Goal: Task Accomplishment & Management: Complete application form

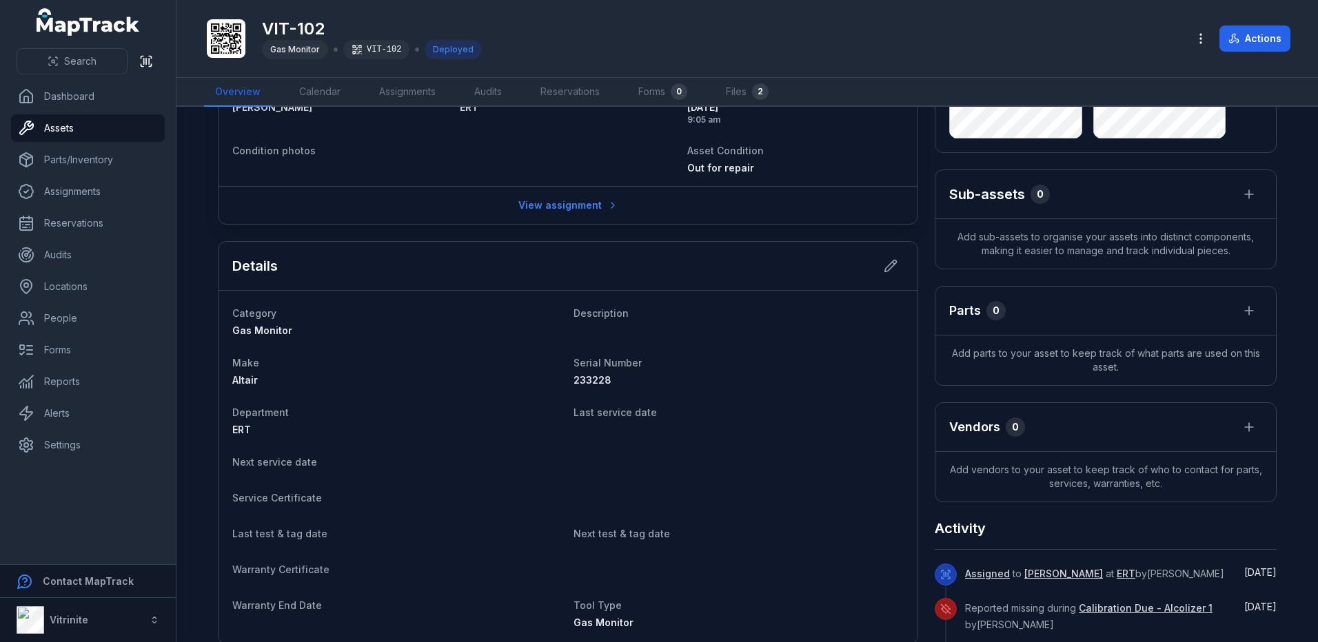
scroll to position [138, 0]
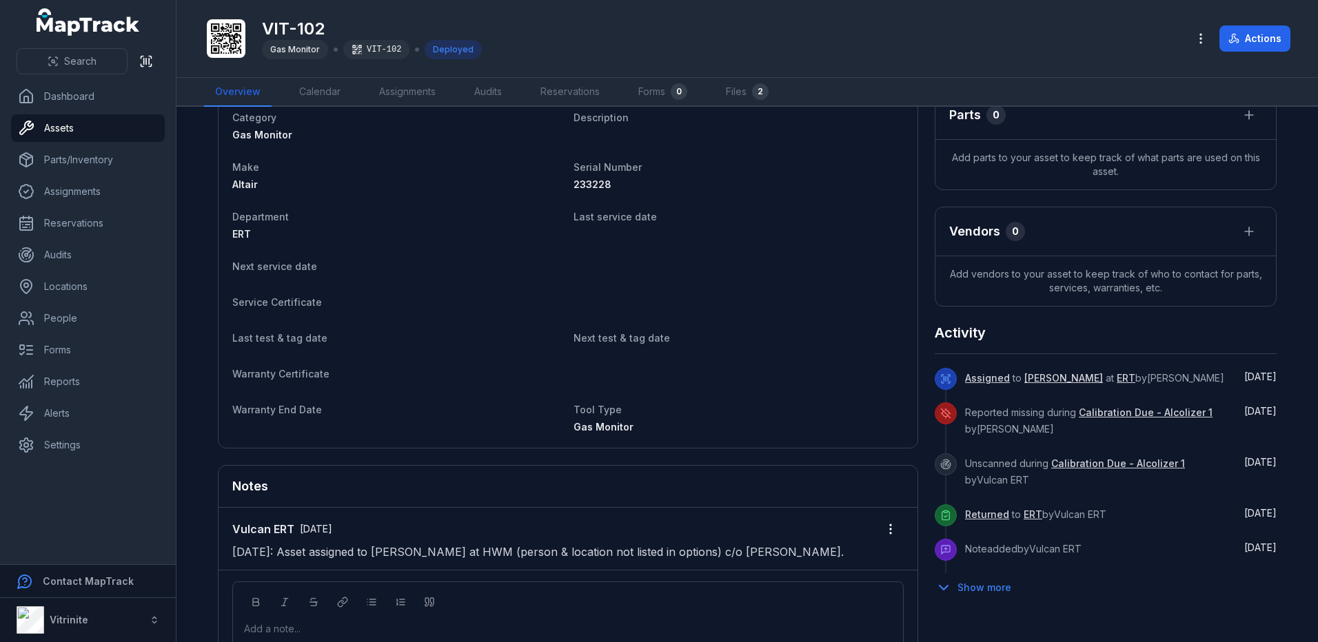
scroll to position [483, 0]
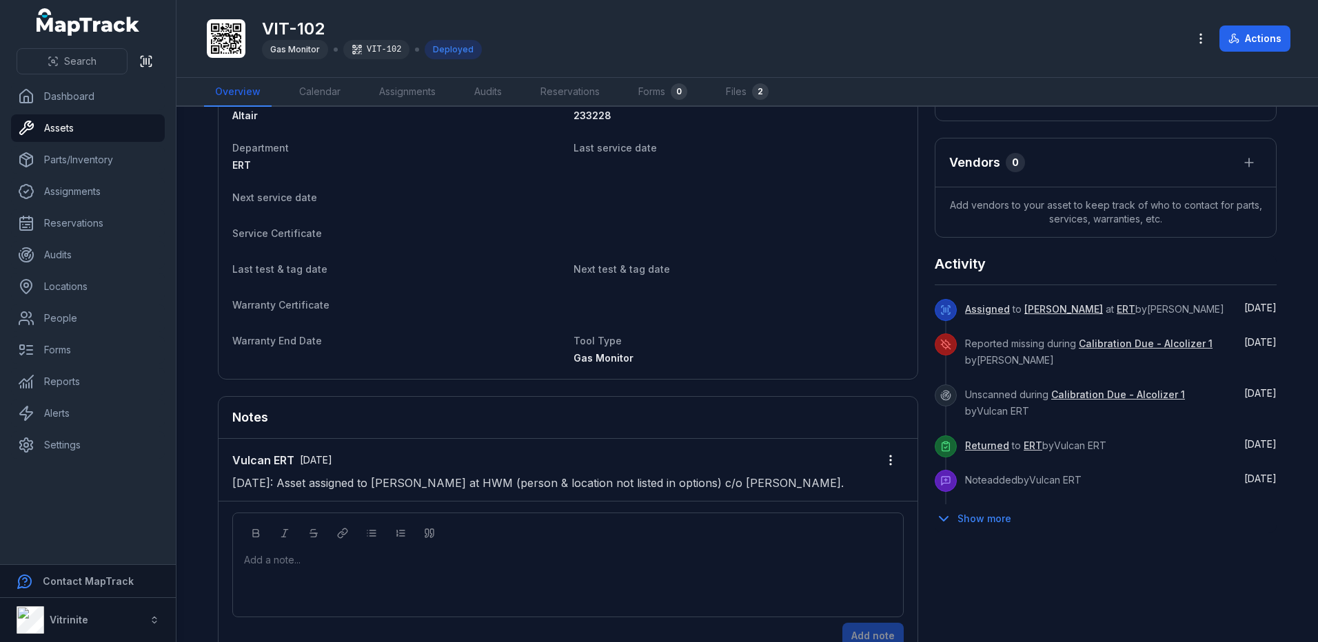
click at [316, 567] on div "Add a note..." at bounding box center [568, 581] width 648 height 55
drag, startPoint x: 314, startPoint y: 569, endPoint x: 170, endPoint y: 554, distance: 145.6
click at [170, 554] on div "Search Dashboard Assets Parts/Inventory Assignments Reservations Audits Locatio…" at bounding box center [659, 321] width 1318 height 642
drag, startPoint x: 170, startPoint y: 554, endPoint x: 305, endPoint y: 561, distance: 135.3
click at [305, 561] on div "********" at bounding box center [568, 561] width 647 height 14
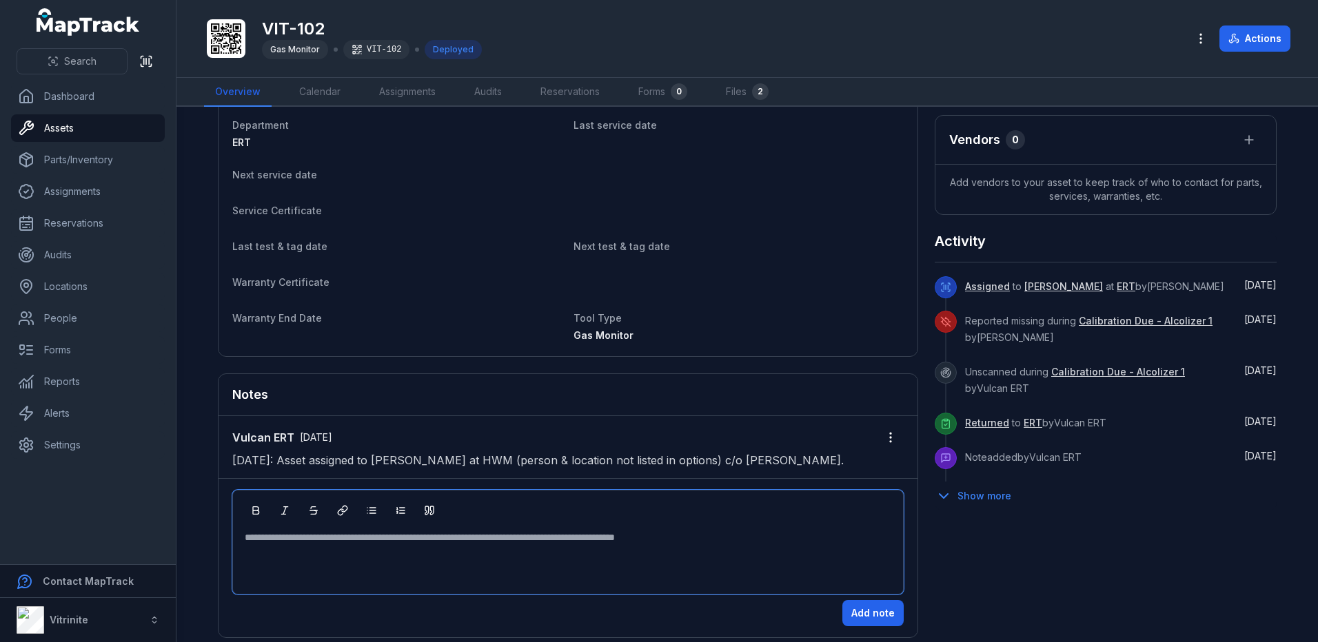
scroll to position [518, 0]
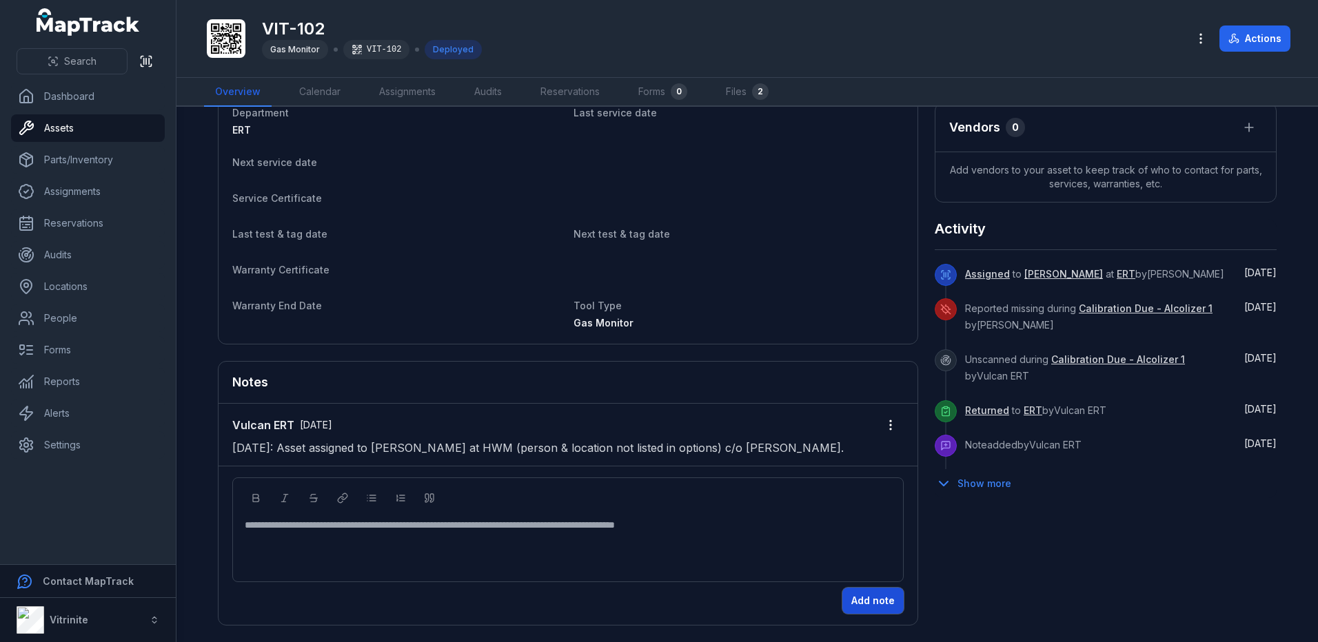
click at [860, 599] on button "Add note" at bounding box center [872, 601] width 61 height 26
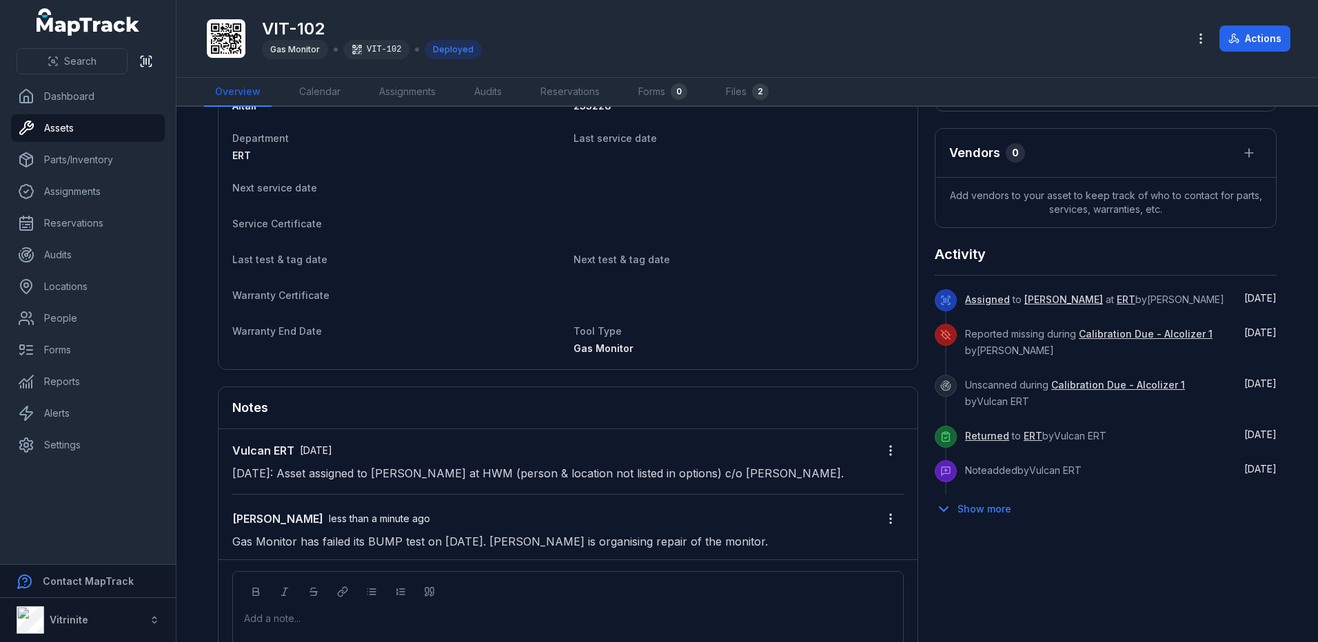
scroll to position [586, 0]
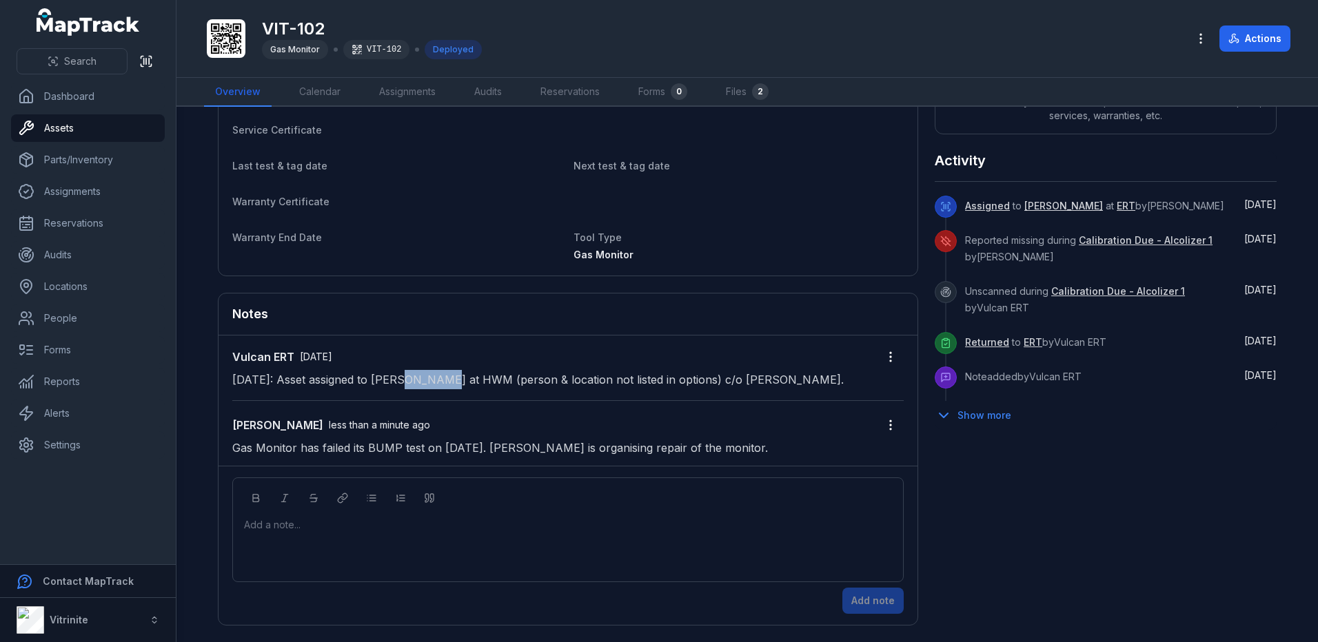
drag, startPoint x: 405, startPoint y: 379, endPoint x: 443, endPoint y: 371, distance: 39.5
click at [443, 371] on p "[DATE]: Asset assigned to [PERSON_NAME] at HWM (person & location not listed in…" at bounding box center [567, 379] width 671 height 19
drag, startPoint x: 443, startPoint y: 371, endPoint x: 482, endPoint y: 380, distance: 39.6
click at [482, 380] on p "[DATE]: Asset assigned to [PERSON_NAME] at HWM (person & location not listed in…" at bounding box center [567, 379] width 671 height 19
drag, startPoint x: 482, startPoint y: 380, endPoint x: 474, endPoint y: 381, distance: 7.6
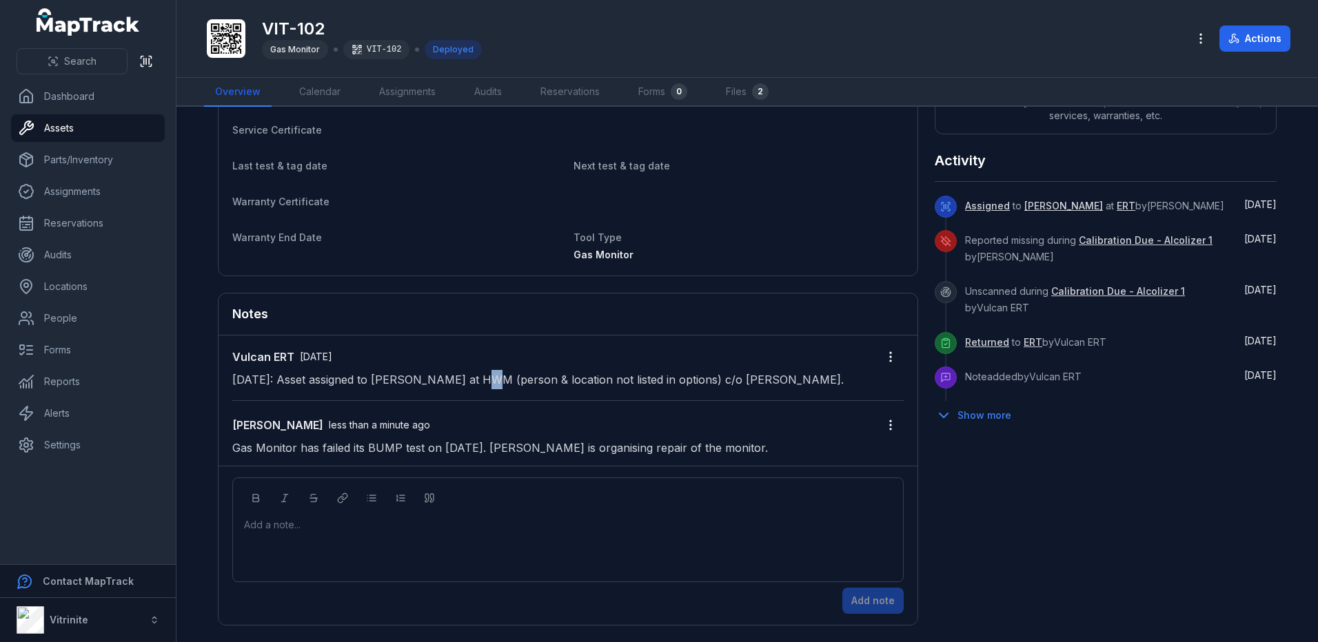
click at [484, 381] on p "[DATE]: Asset assigned to [PERSON_NAME] at HWM (person & location not listed in…" at bounding box center [567, 379] width 671 height 19
drag, startPoint x: 403, startPoint y: 382, endPoint x: 485, endPoint y: 378, distance: 82.8
click at [485, 378] on p "[DATE]: Asset assigned to [PERSON_NAME] at HWM (person & location not listed in…" at bounding box center [567, 379] width 671 height 19
click at [70, 335] on ul "Dashboard Assets Parts/Inventory Assignments Reservations Audits Locations Peop…" at bounding box center [88, 271] width 154 height 376
click at [81, 329] on link "People" at bounding box center [88, 319] width 154 height 28
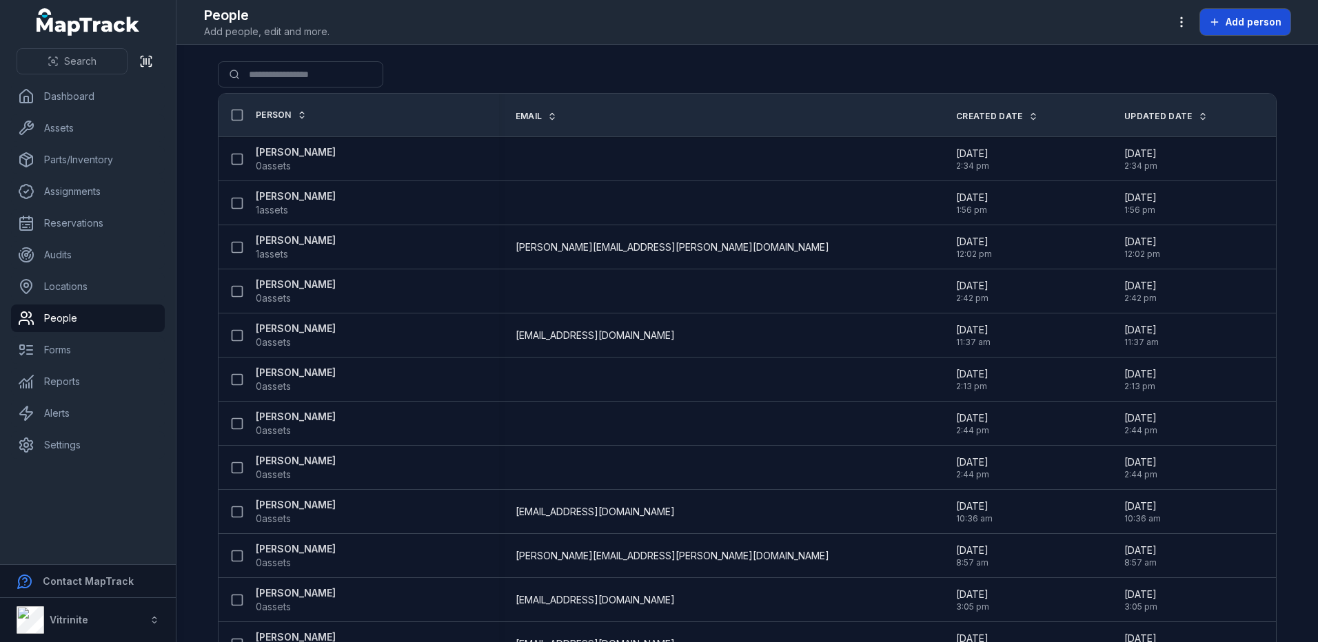
click at [1262, 12] on button "Add person" at bounding box center [1245, 22] width 90 height 26
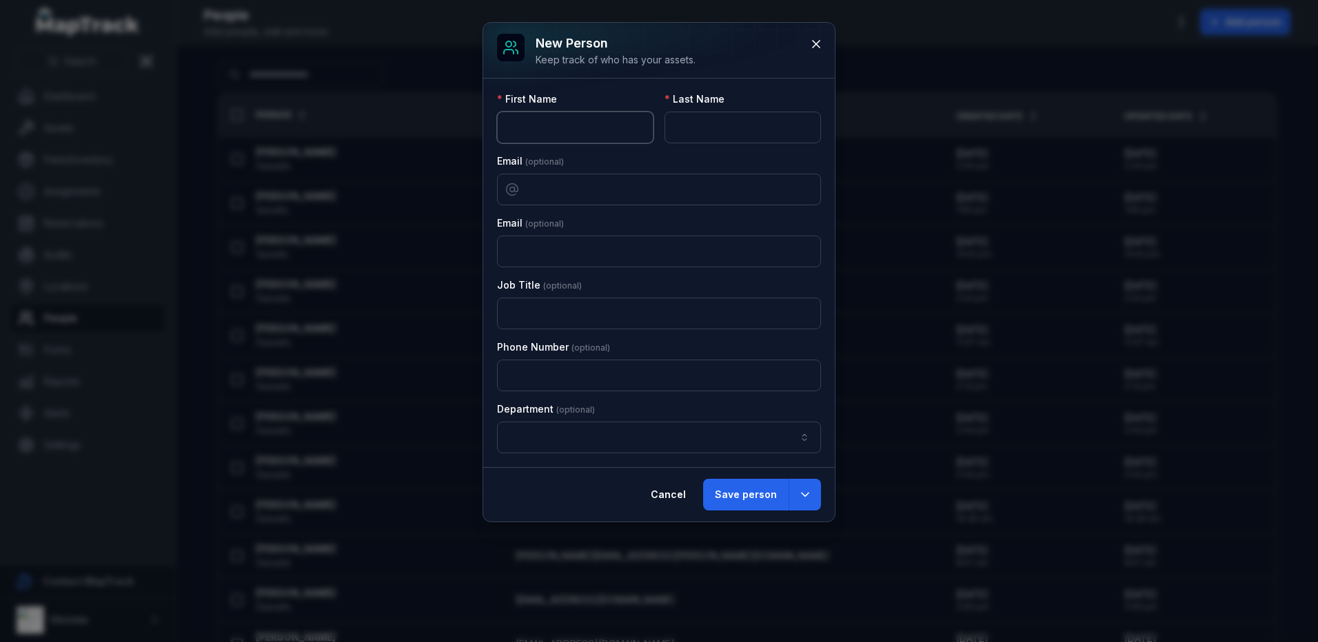
click at [533, 132] on input "text" at bounding box center [575, 128] width 156 height 32
type input "*******"
type input "*"
click at [635, 444] on button "button" at bounding box center [659, 438] width 324 height 32
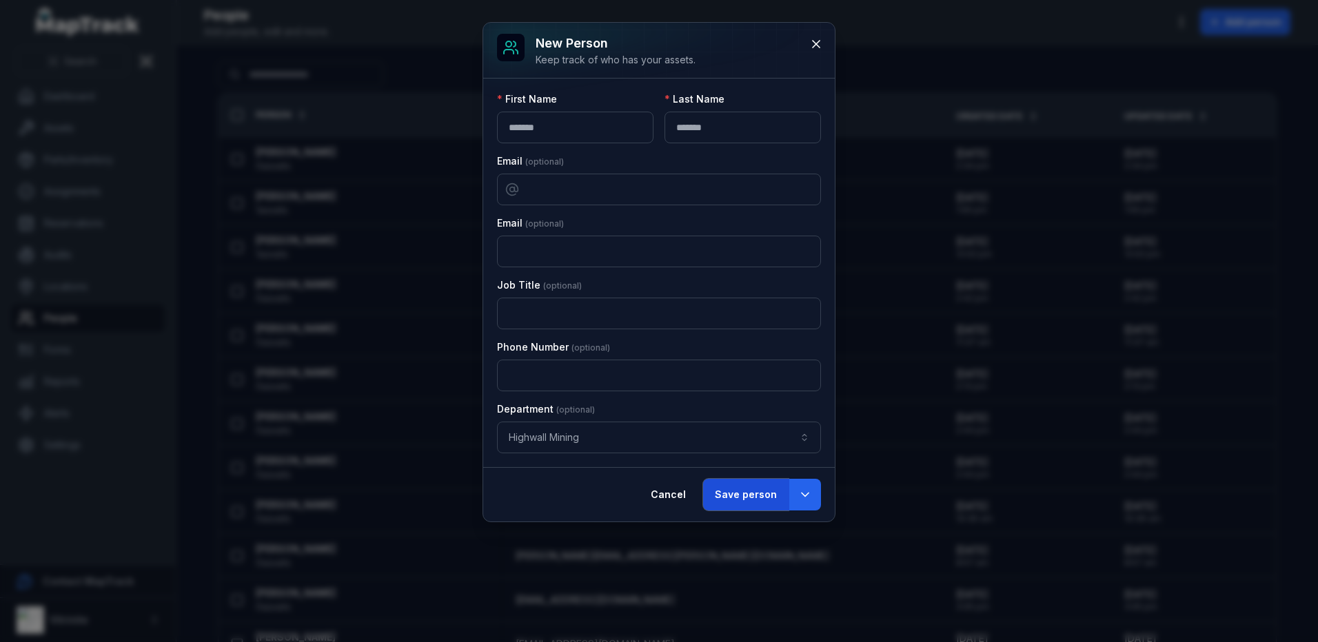
click at [739, 505] on button "Save person" at bounding box center [745, 495] width 85 height 32
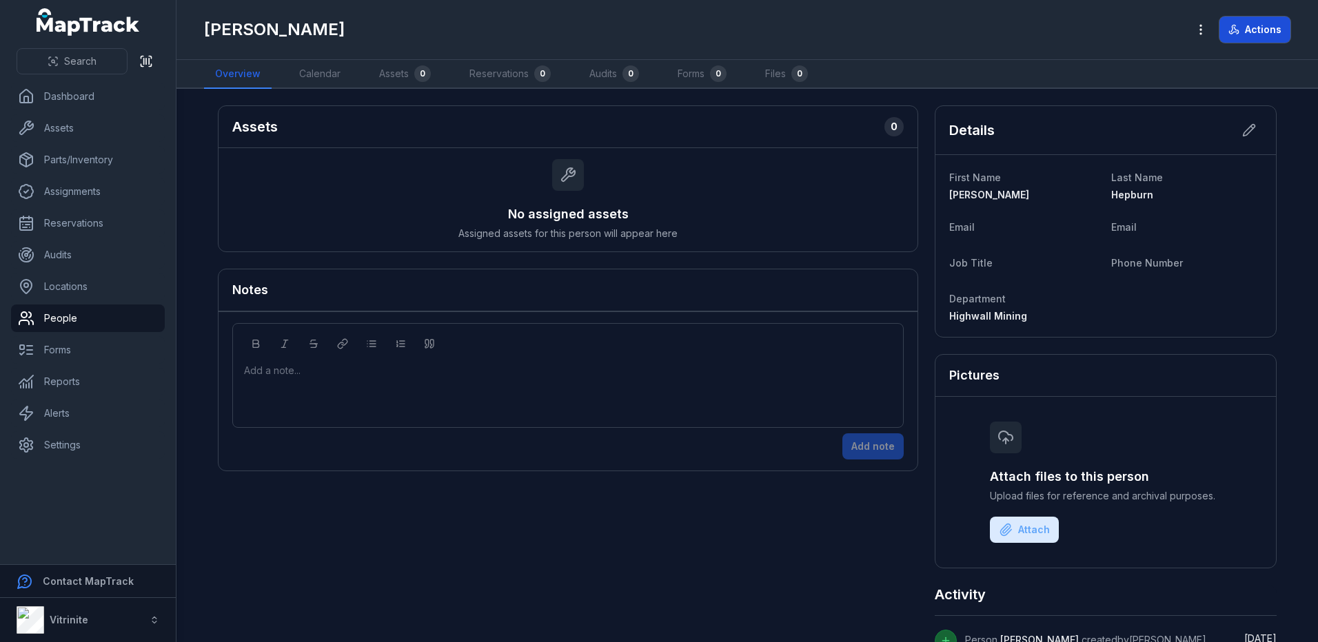
click at [1268, 34] on button "Actions" at bounding box center [1254, 30] width 71 height 26
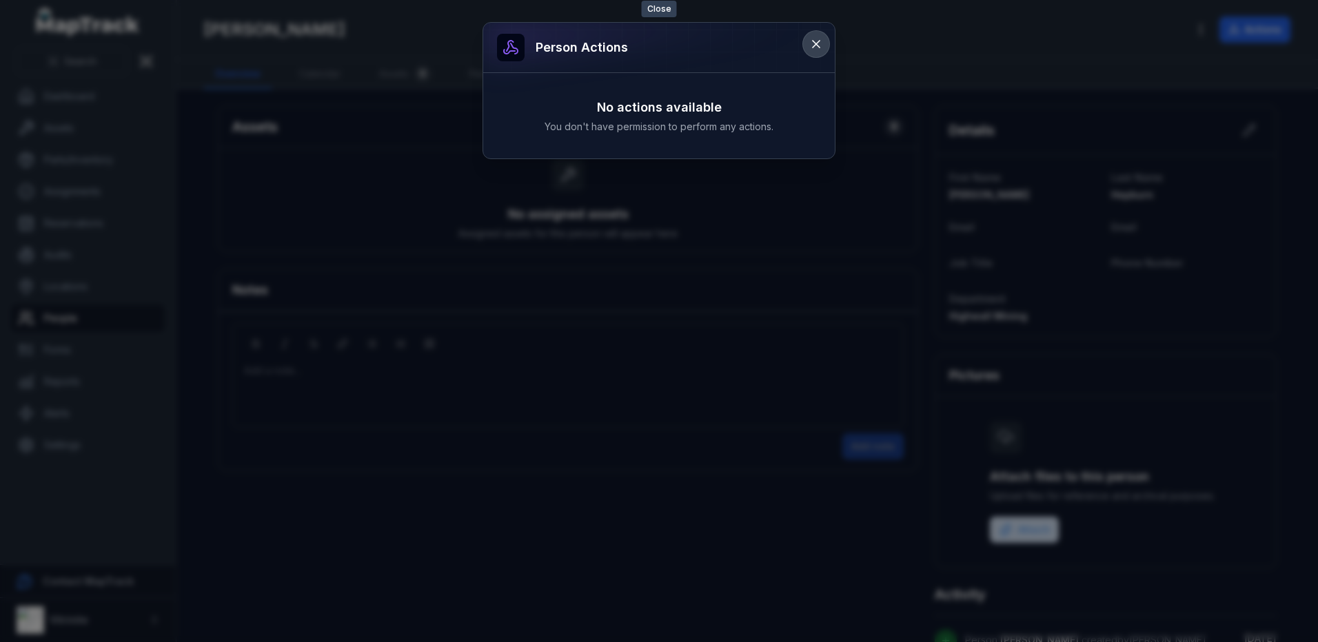
click at [816, 45] on icon at bounding box center [816, 44] width 14 height 14
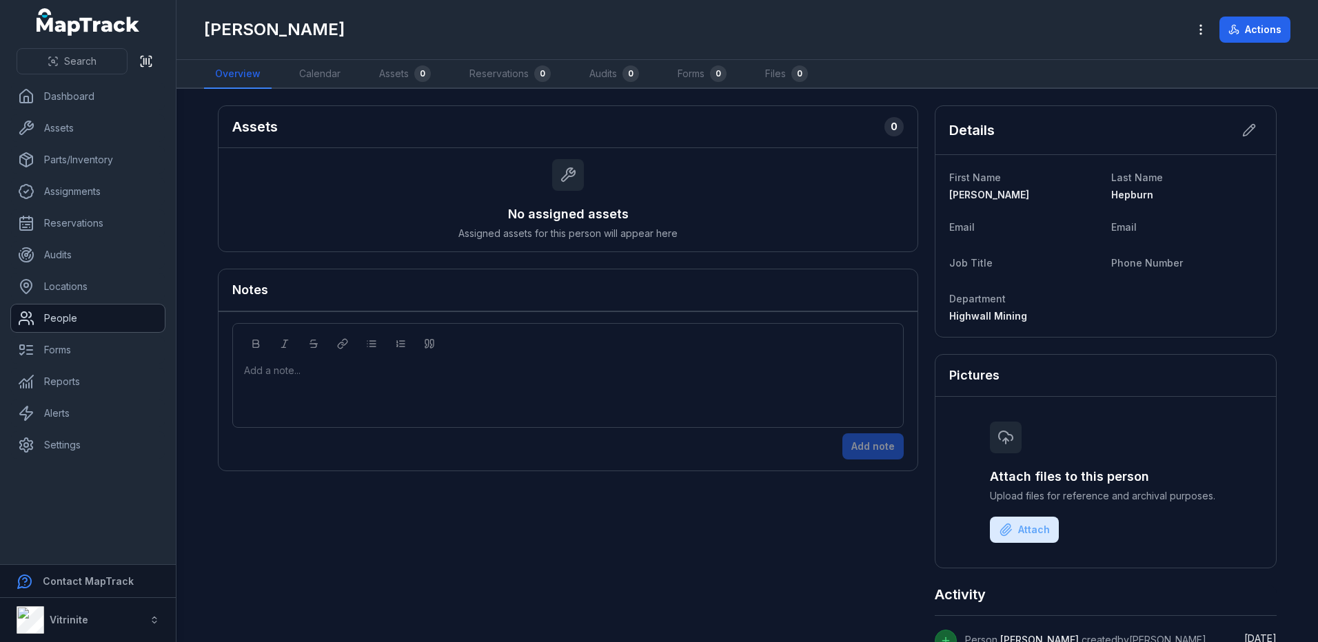
click at [85, 318] on link "People" at bounding box center [88, 319] width 154 height 28
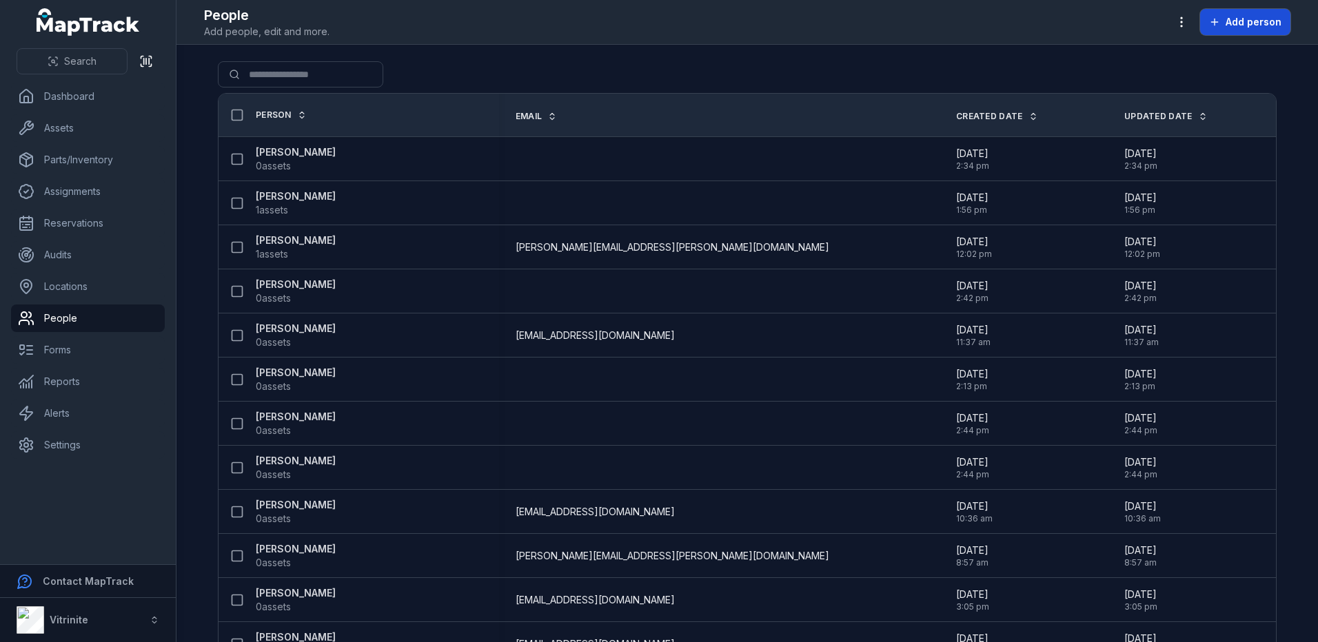
click at [1228, 30] on button "Add person" at bounding box center [1245, 22] width 90 height 26
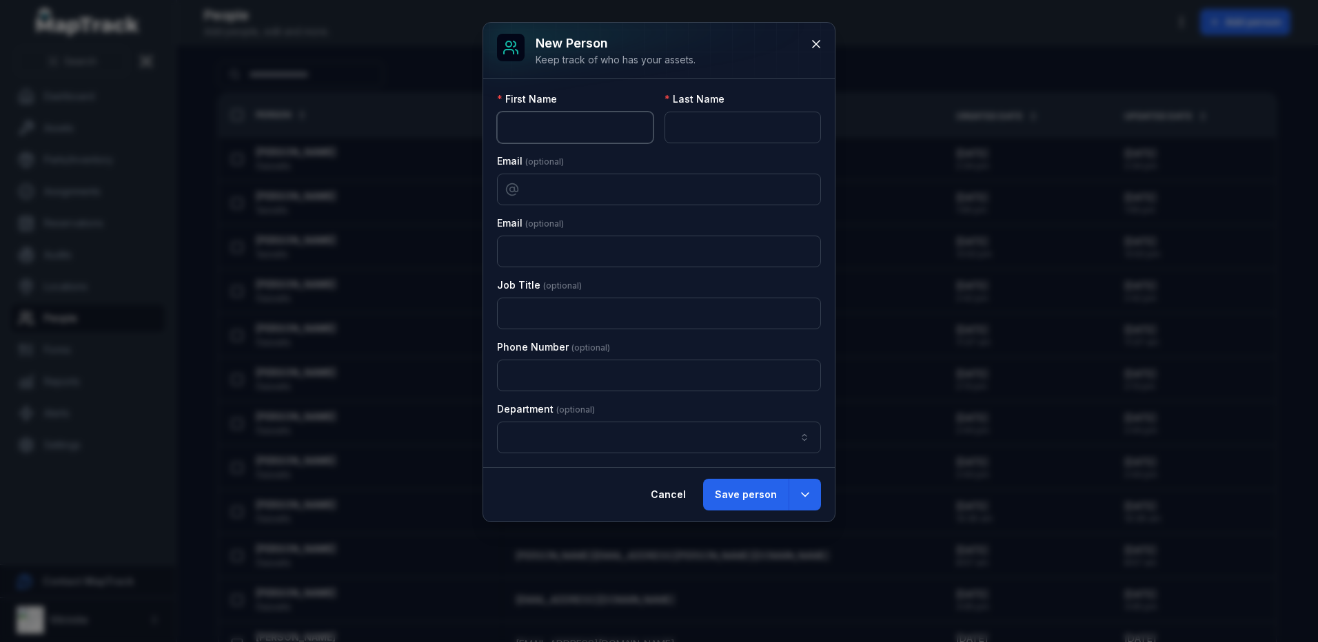
click at [553, 134] on input "text" at bounding box center [575, 128] width 156 height 32
type input "*******"
type input "****"
click at [787, 446] on button "button" at bounding box center [659, 438] width 324 height 32
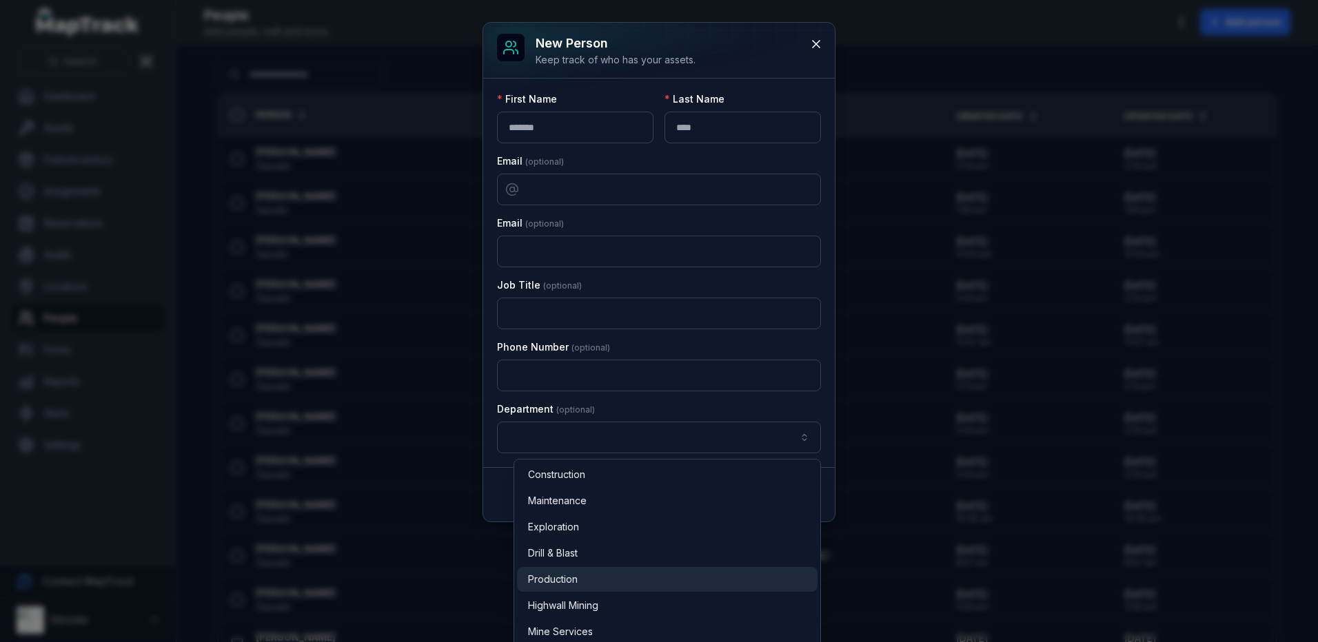
click at [673, 590] on div "Production" at bounding box center [667, 579] width 301 height 25
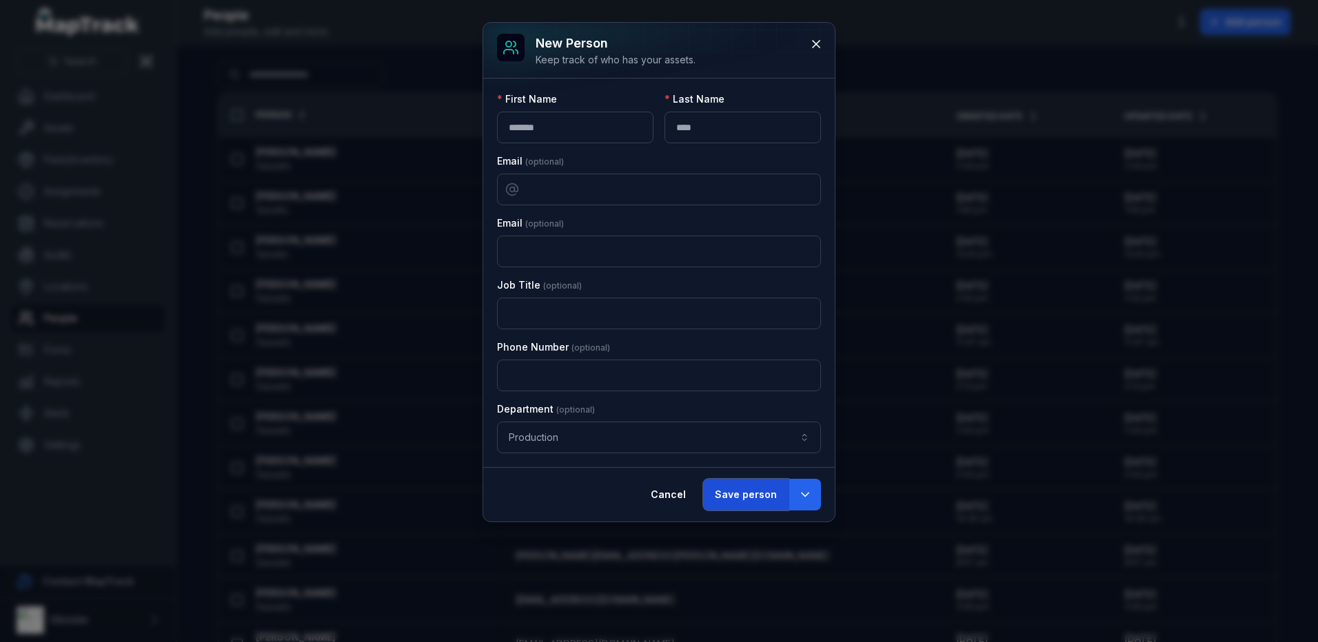
click at [750, 500] on button "Save person" at bounding box center [745, 495] width 85 height 32
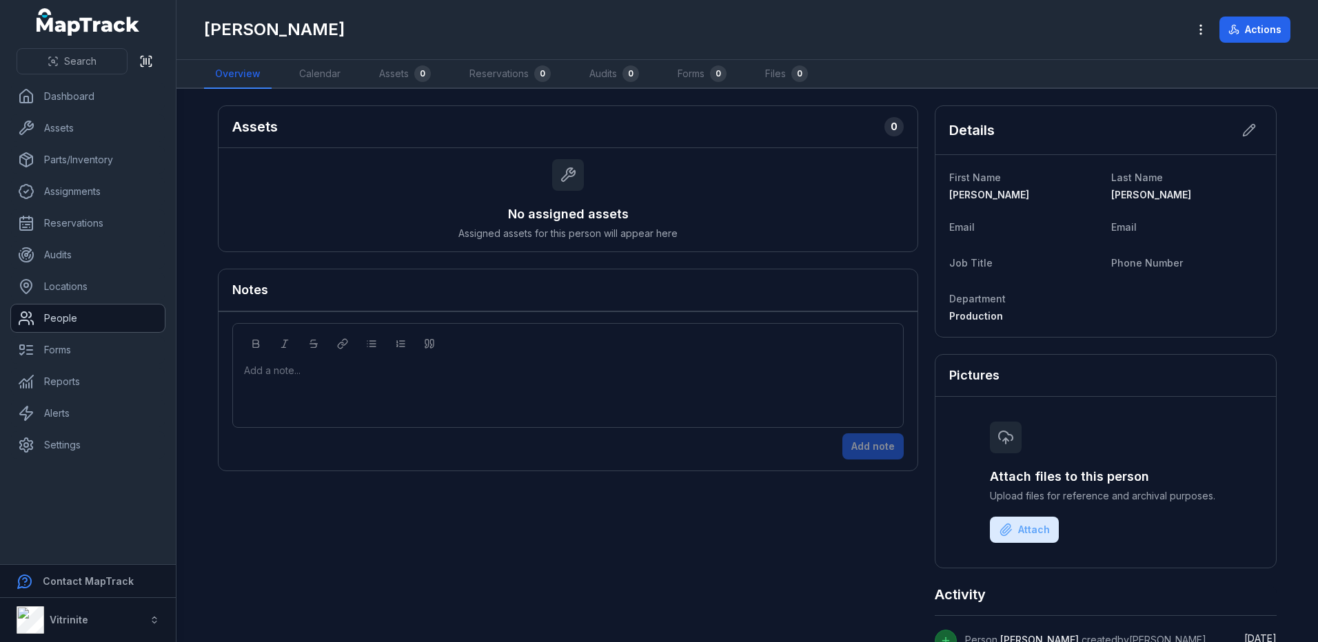
click at [60, 312] on link "People" at bounding box center [88, 319] width 154 height 28
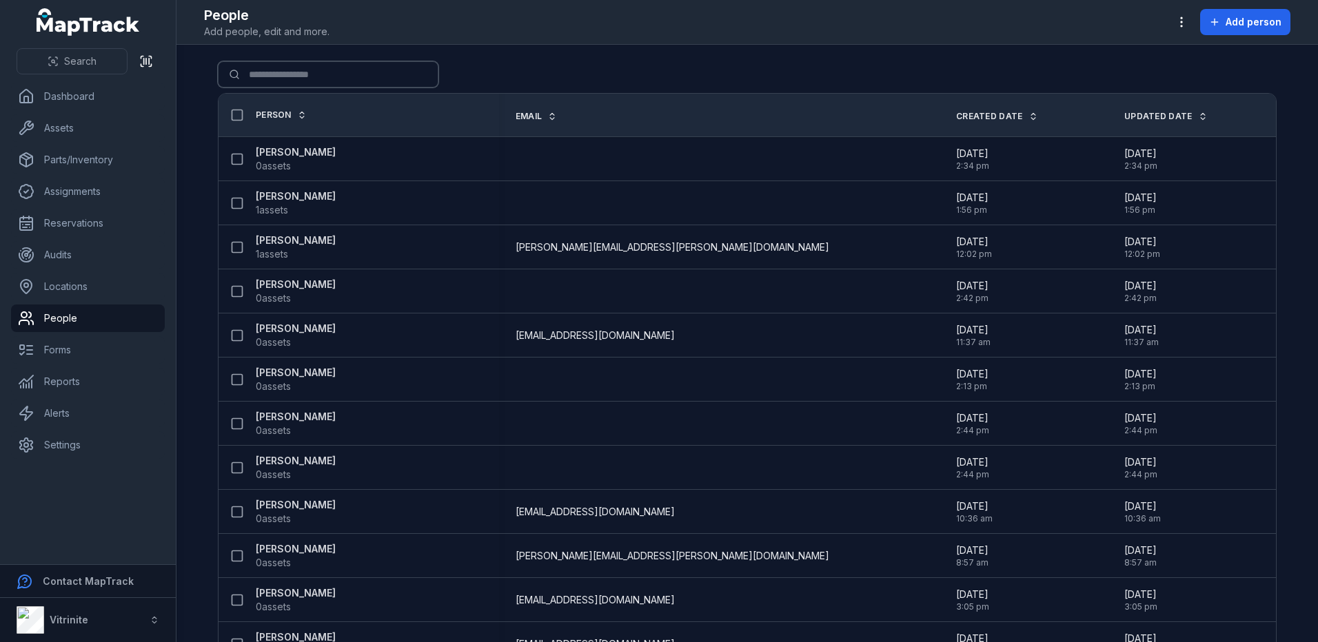
click at [304, 72] on input "Search for people" at bounding box center [328, 74] width 221 height 26
click at [1272, 16] on span "Add person" at bounding box center [1254, 22] width 56 height 14
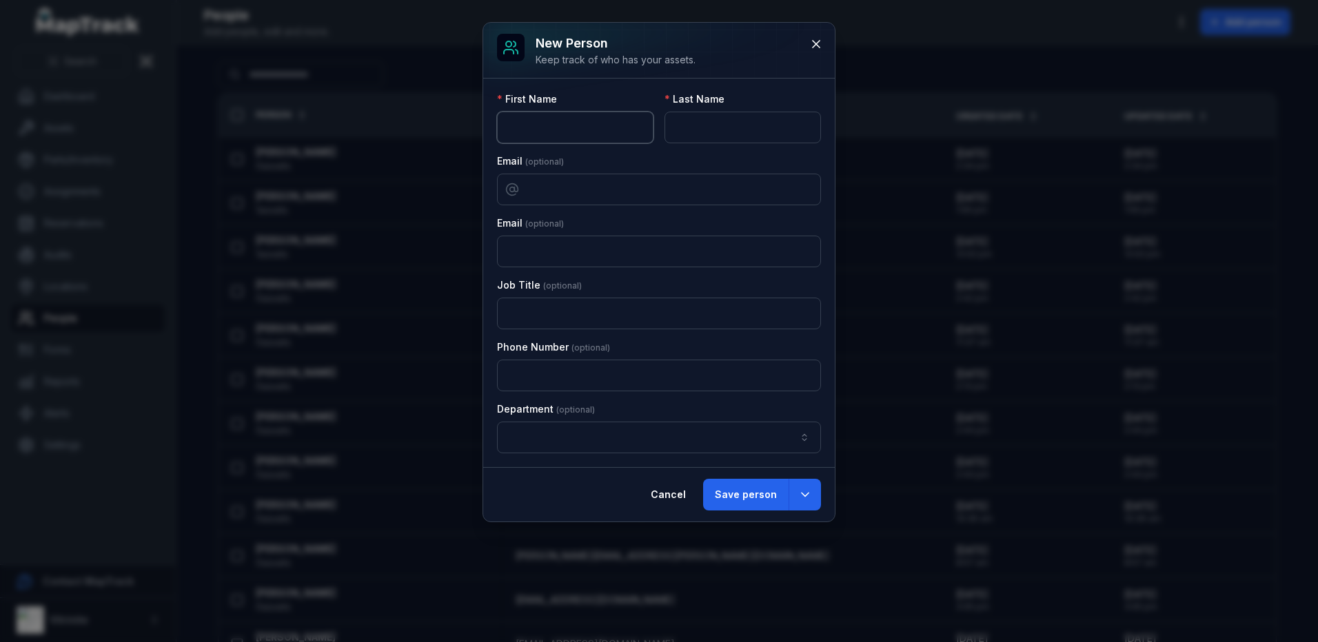
click at [611, 126] on input "text" at bounding box center [575, 128] width 156 height 32
type input "******"
type input "*****"
click at [671, 440] on button "button" at bounding box center [659, 438] width 324 height 32
click at [736, 502] on button "Save person" at bounding box center [745, 495] width 85 height 32
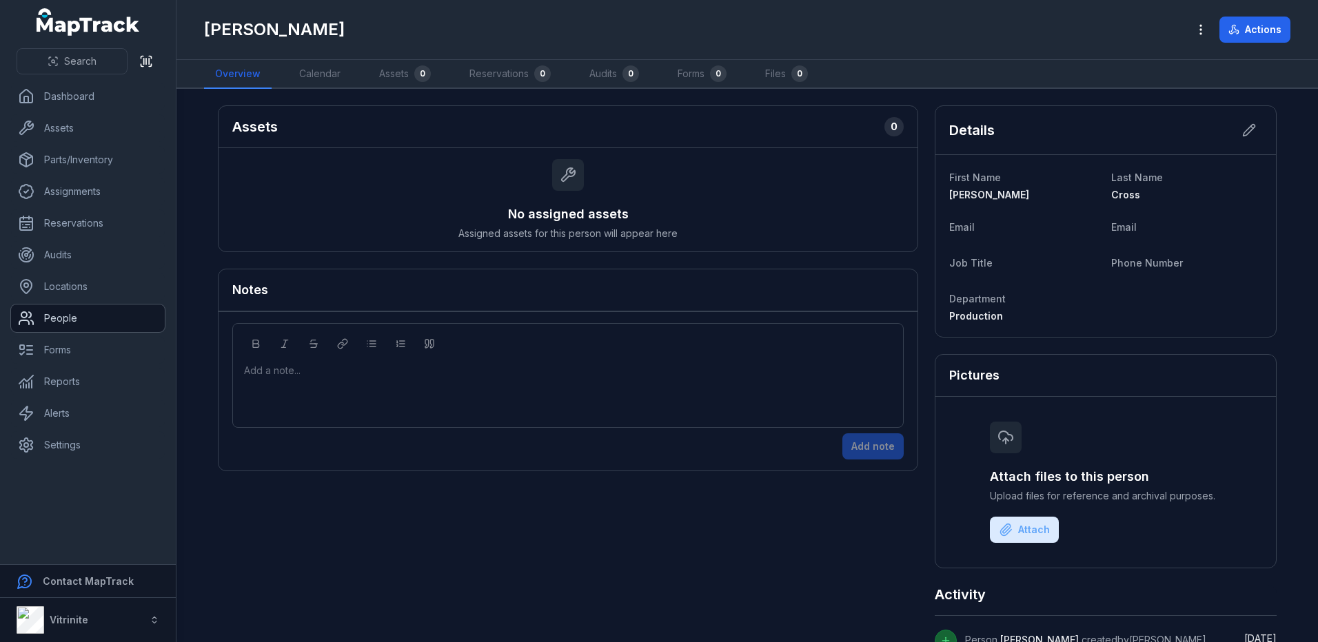
click at [57, 313] on link "People" at bounding box center [88, 319] width 154 height 28
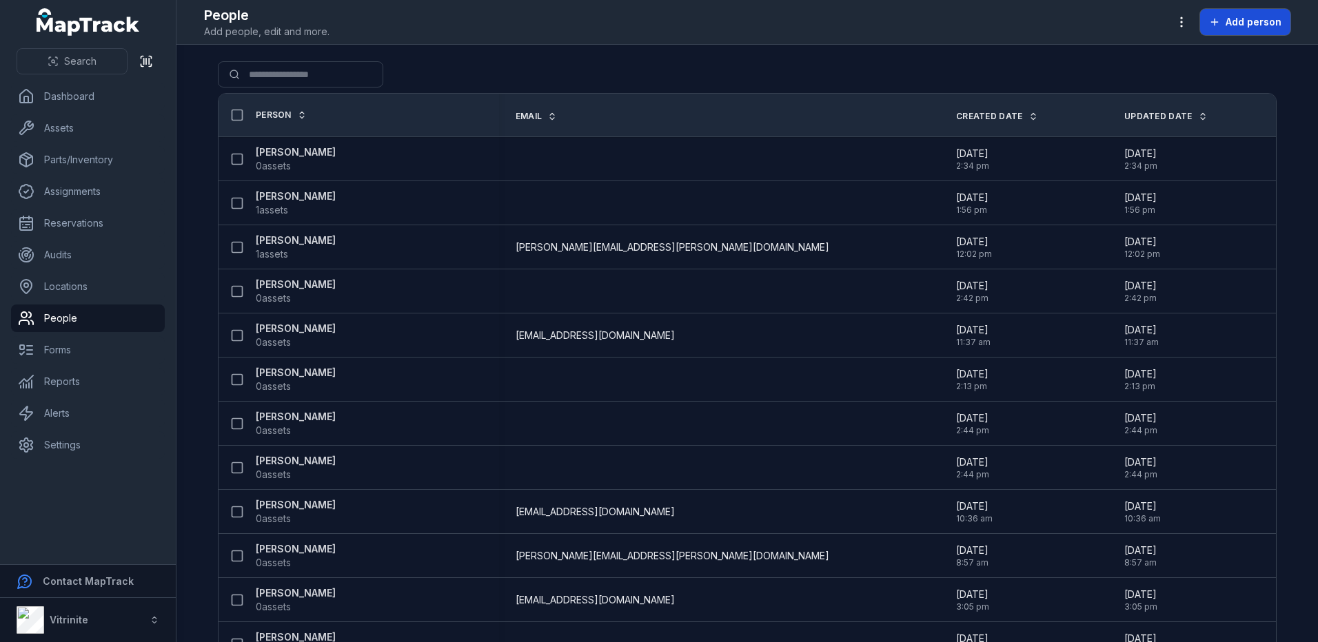
click at [1267, 31] on button "Add person" at bounding box center [1245, 22] width 90 height 26
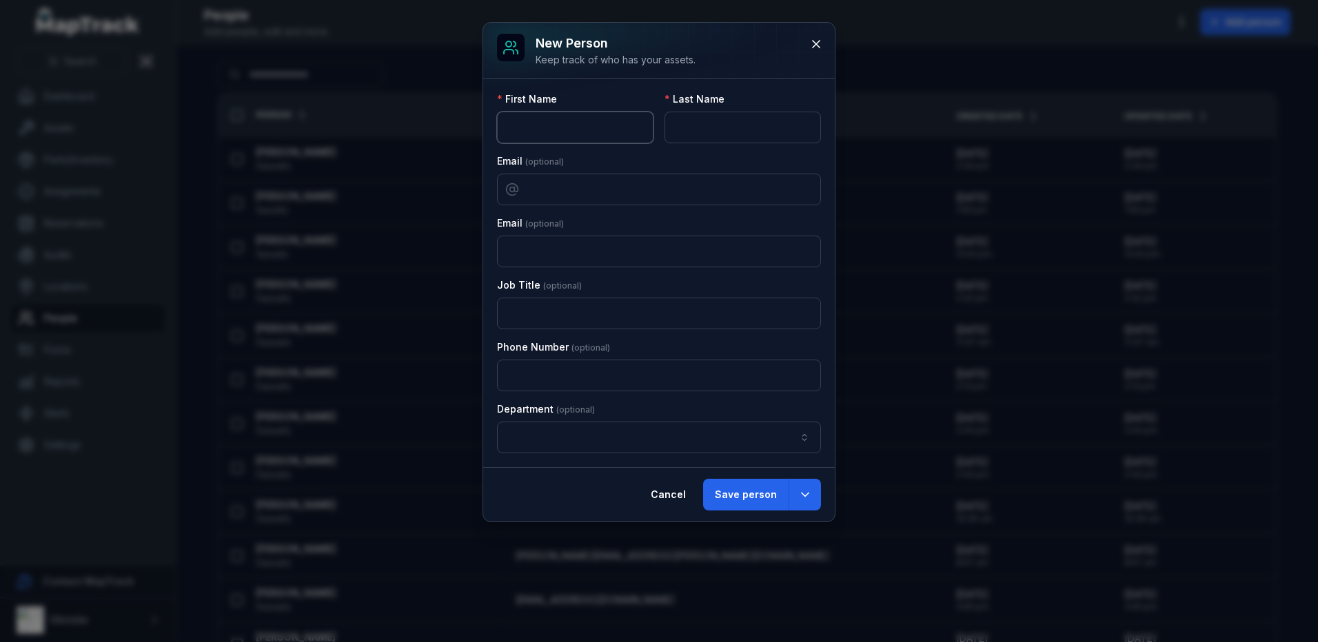
click at [540, 132] on input "text" at bounding box center [575, 128] width 156 height 32
type input "*"
click at [811, 41] on icon at bounding box center [816, 44] width 14 height 14
